Goal: Transaction & Acquisition: Purchase product/service

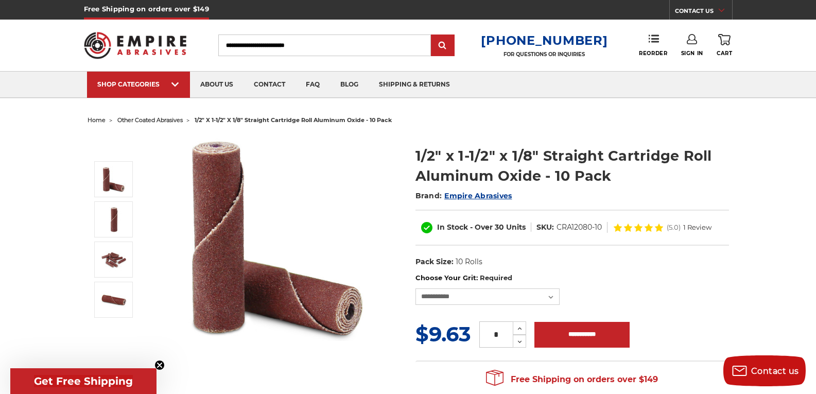
click at [126, 262] on img at bounding box center [114, 260] width 26 height 26
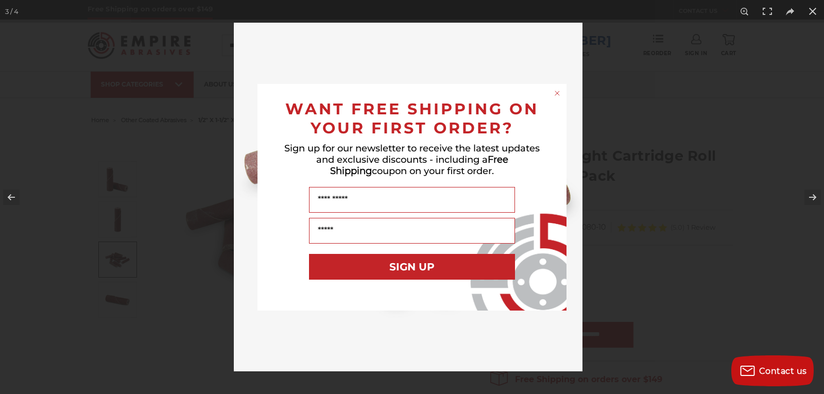
click at [679, 243] on div "Close dialog WANT FREE SHIPPING ON YOUR FIRST ORDER? Sign up for our newsletter…" at bounding box center [412, 197] width 824 height 394
click at [558, 92] on icon "Close dialog" at bounding box center [557, 93] width 4 height 4
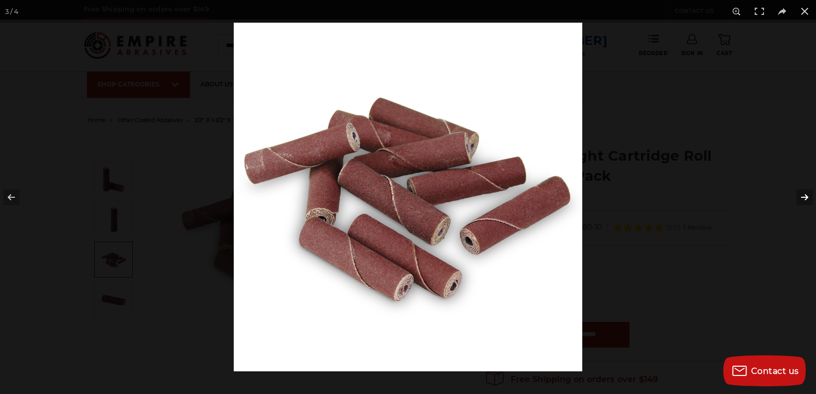
click at [806, 195] on button at bounding box center [798, 198] width 36 height 52
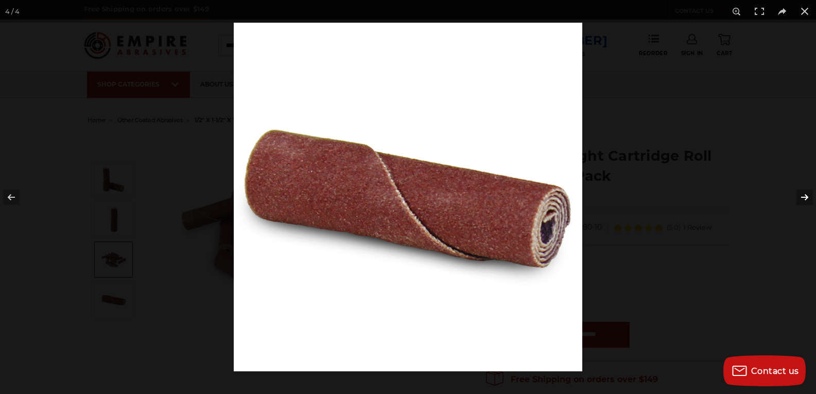
click at [806, 195] on button at bounding box center [798, 198] width 36 height 52
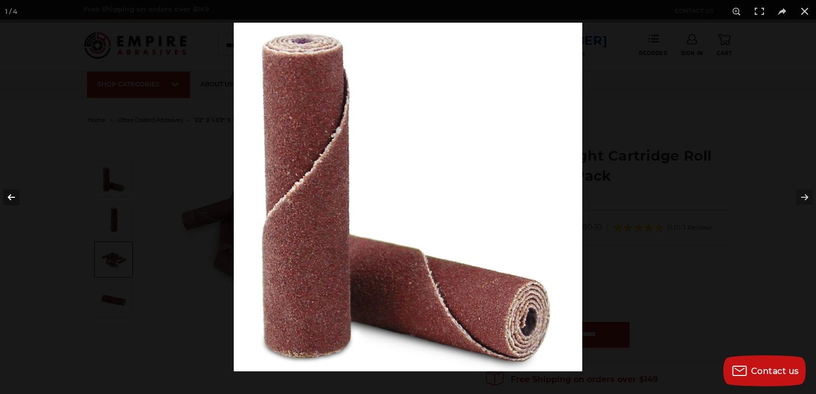
click at [9, 195] on button at bounding box center [18, 198] width 36 height 52
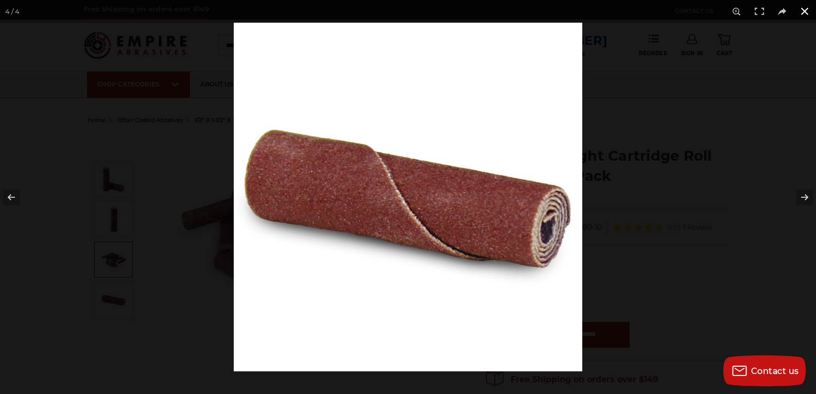
click at [811, 11] on button at bounding box center [805, 11] width 23 height 23
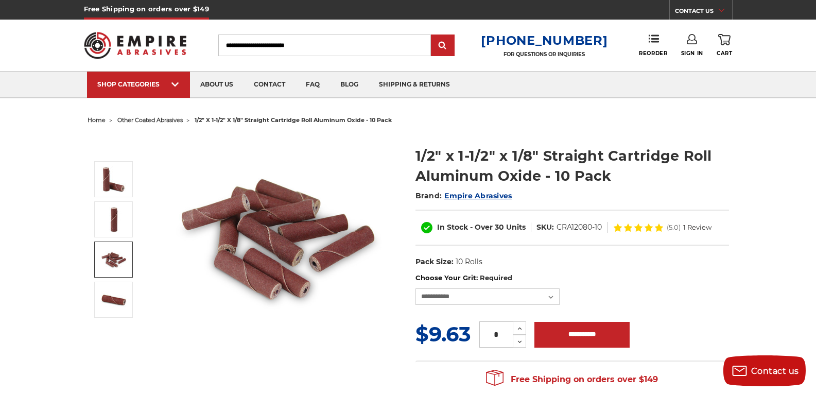
click at [122, 256] on img at bounding box center [114, 260] width 26 height 26
